Goal: Contribute content

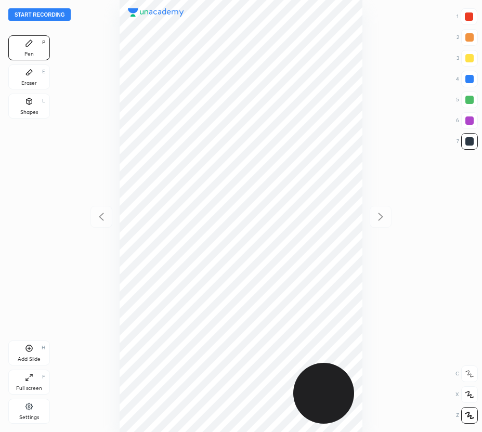
scroll to position [432, 316]
click at [47, 17] on button "Start recording" at bounding box center [39, 14] width 62 height 12
click at [31, 352] on icon at bounding box center [29, 348] width 8 height 8
click at [104, 224] on div at bounding box center [102, 217] width 22 height 22
drag, startPoint x: 384, startPoint y: 218, endPoint x: 390, endPoint y: 216, distance: 6.1
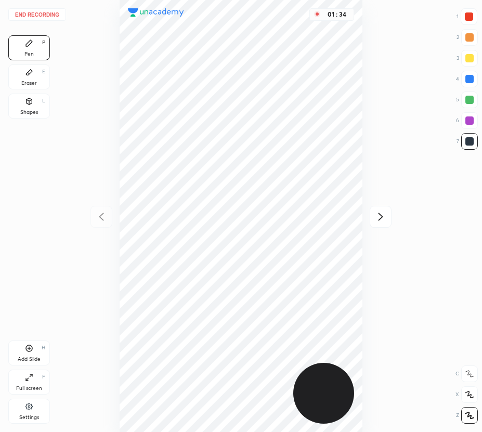
click at [384, 218] on icon at bounding box center [381, 217] width 12 height 12
click at [109, 220] on div at bounding box center [102, 217] width 22 height 22
click at [387, 219] on div at bounding box center [381, 217] width 22 height 22
click at [100, 212] on icon at bounding box center [101, 217] width 12 height 12
drag, startPoint x: 380, startPoint y: 212, endPoint x: 364, endPoint y: 178, distance: 37.5
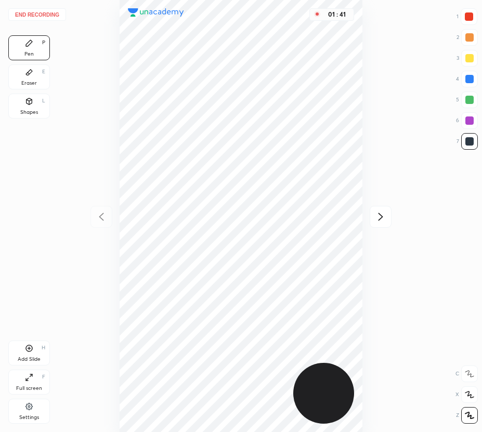
click at [380, 212] on icon at bounding box center [381, 217] width 12 height 12
click at [98, 218] on icon at bounding box center [101, 217] width 12 height 12
click at [379, 215] on icon at bounding box center [381, 217] width 12 height 12
drag, startPoint x: 37, startPoint y: 81, endPoint x: 58, endPoint y: 87, distance: 21.4
click at [47, 84] on div "Eraser E" at bounding box center [29, 77] width 42 height 25
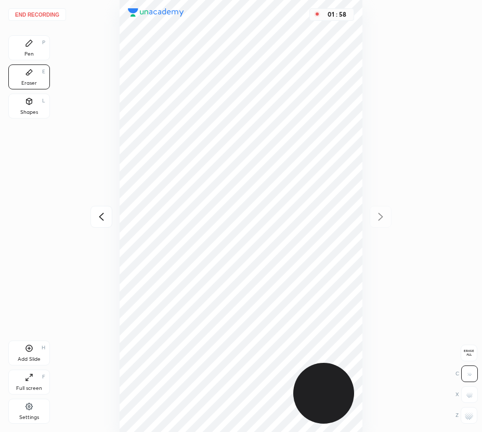
drag, startPoint x: 31, startPoint y: 51, endPoint x: 107, endPoint y: 92, distance: 86.8
click at [42, 60] on div "Pen P Eraser E Shapes L" at bounding box center [29, 78] width 42 height 87
drag, startPoint x: 37, startPoint y: 55, endPoint x: 55, endPoint y: 60, distance: 18.1
click at [38, 56] on div "Pen P" at bounding box center [29, 47] width 42 height 25
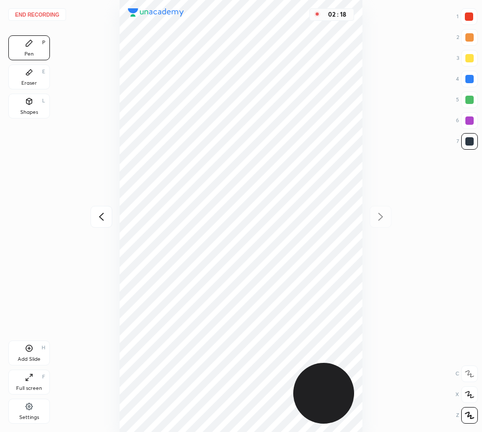
drag, startPoint x: 467, startPoint y: 102, endPoint x: 470, endPoint y: 185, distance: 83.3
click at [468, 102] on div at bounding box center [470, 100] width 8 height 8
click at [471, 374] on icon at bounding box center [470, 374] width 8 height 6
drag, startPoint x: 473, startPoint y: 146, endPoint x: 469, endPoint y: 161, distance: 15.7
click at [471, 146] on div at bounding box center [469, 141] width 17 height 17
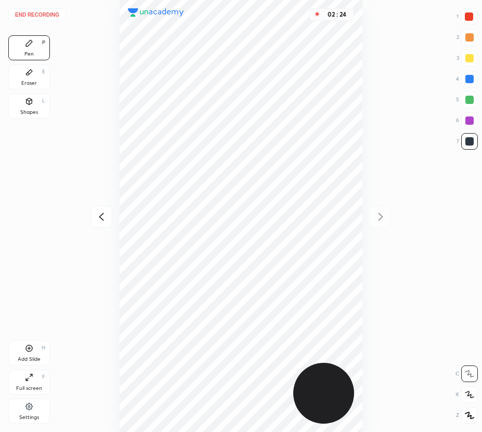
click at [472, 399] on div at bounding box center [469, 395] width 17 height 17
click at [36, 14] on button "End recording" at bounding box center [37, 14] width 58 height 12
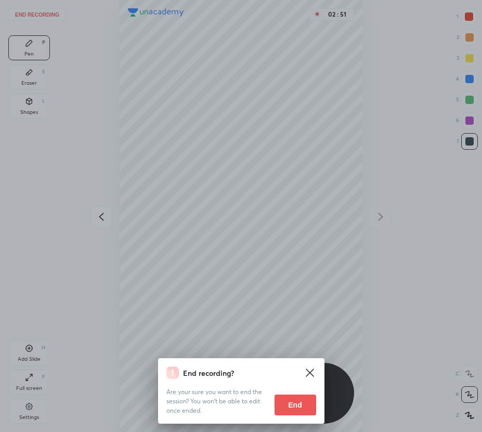
click at [295, 405] on button "End" at bounding box center [296, 405] width 42 height 21
